Goal: Browse casually

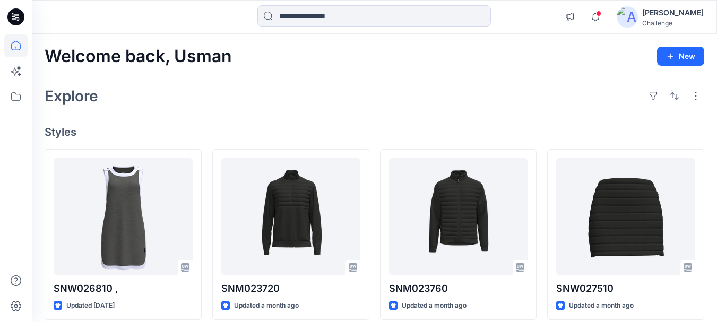
click at [235, 50] on div "Welcome back, Usman New" at bounding box center [375, 57] width 660 height 20
click at [376, 85] on div "Explore" at bounding box center [375, 95] width 660 height 25
click at [342, 64] on div "Welcome back, Usman New" at bounding box center [375, 57] width 660 height 20
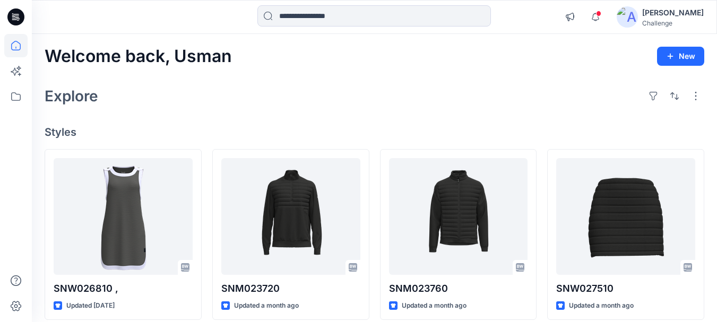
click at [204, 87] on div "Explore" at bounding box center [375, 95] width 660 height 25
click at [329, 105] on div "Explore" at bounding box center [375, 95] width 660 height 25
click at [372, 101] on div "Explore" at bounding box center [375, 95] width 660 height 25
click at [305, 94] on div "Explore" at bounding box center [375, 95] width 660 height 25
